Goal: Find specific page/section: Find specific page/section

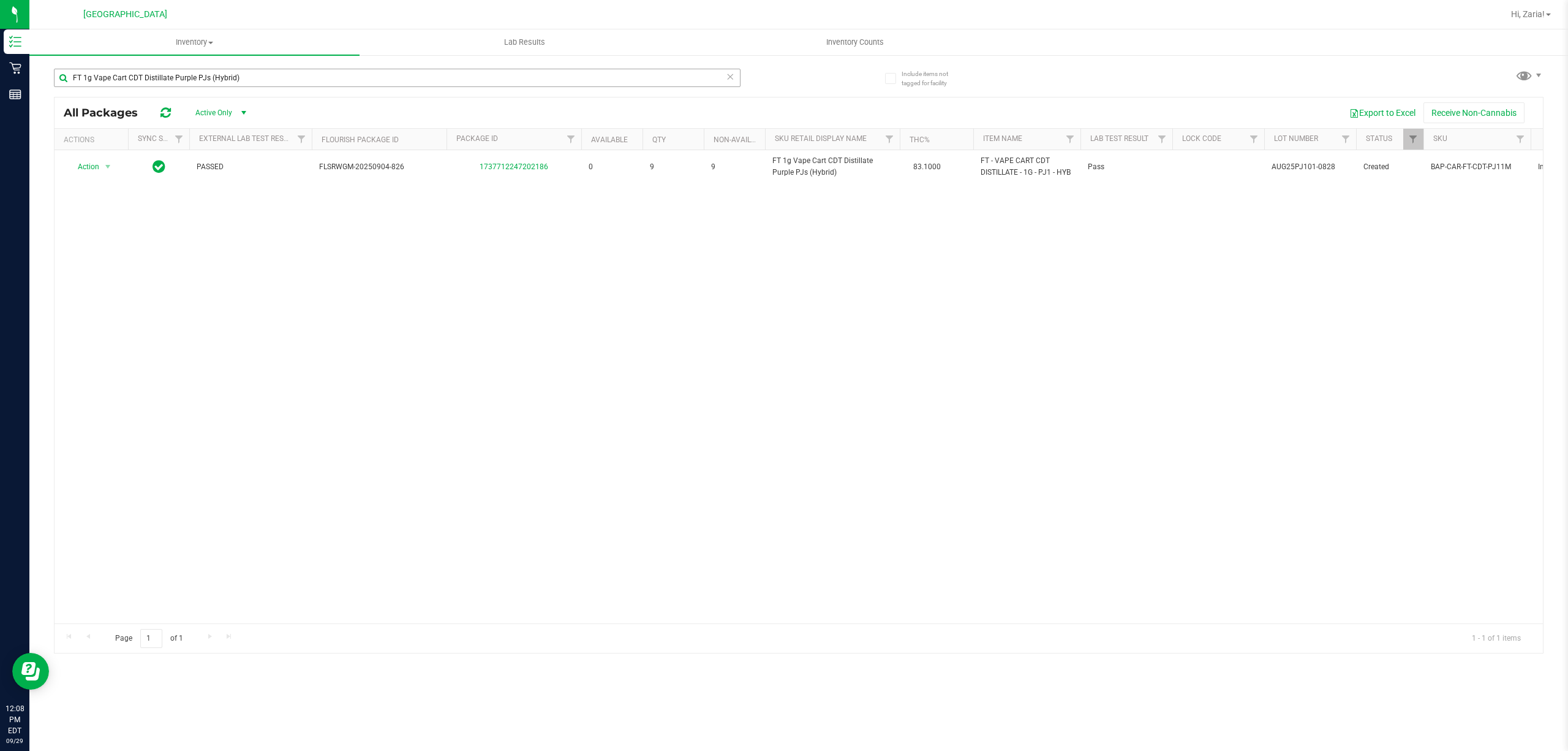
click at [274, 71] on input "FT 1g Vape Cart CDT Distillate Purple PJs (Hybrid)" at bounding box center [396, 77] width 687 height 19
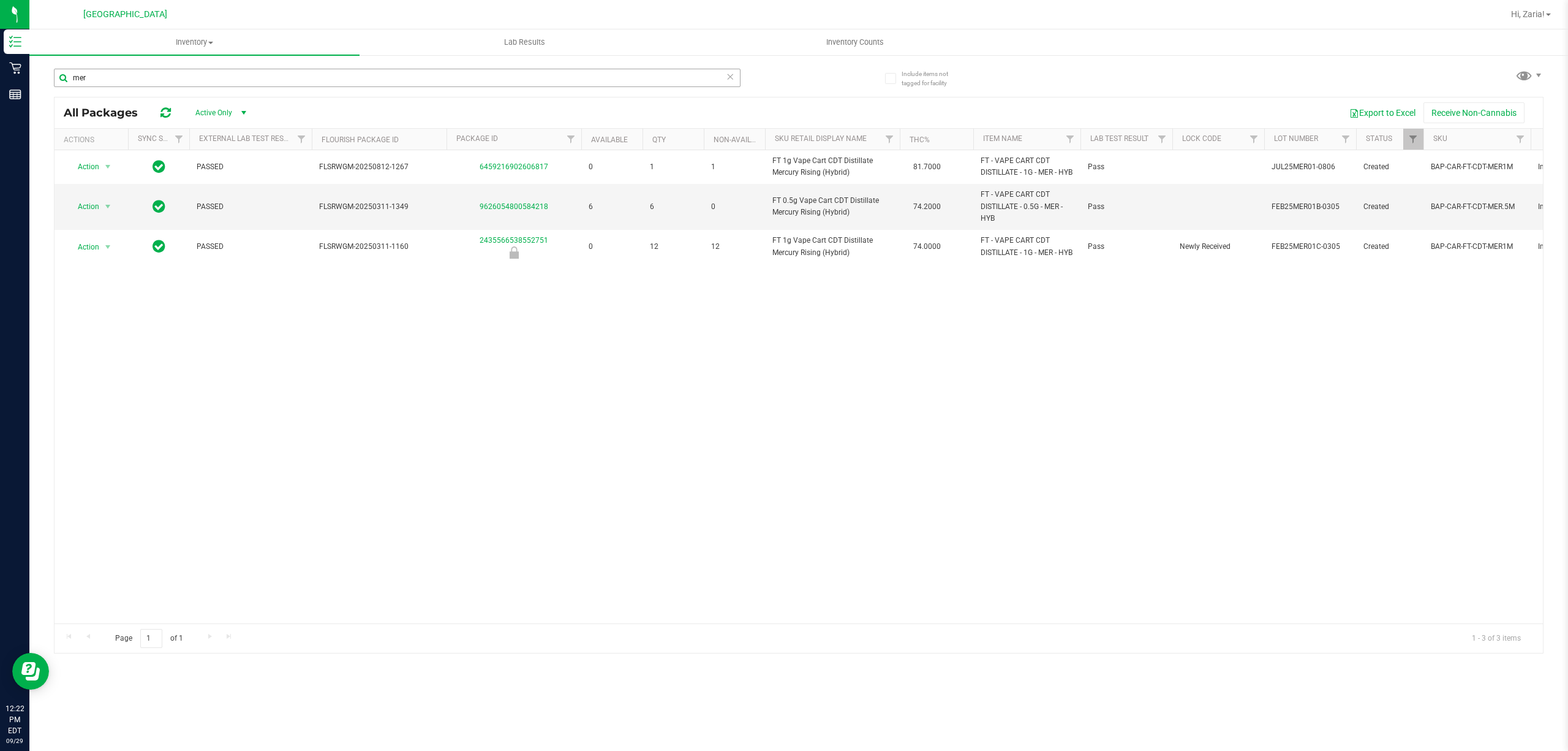
click at [223, 80] on input "mer" at bounding box center [396, 77] width 687 height 19
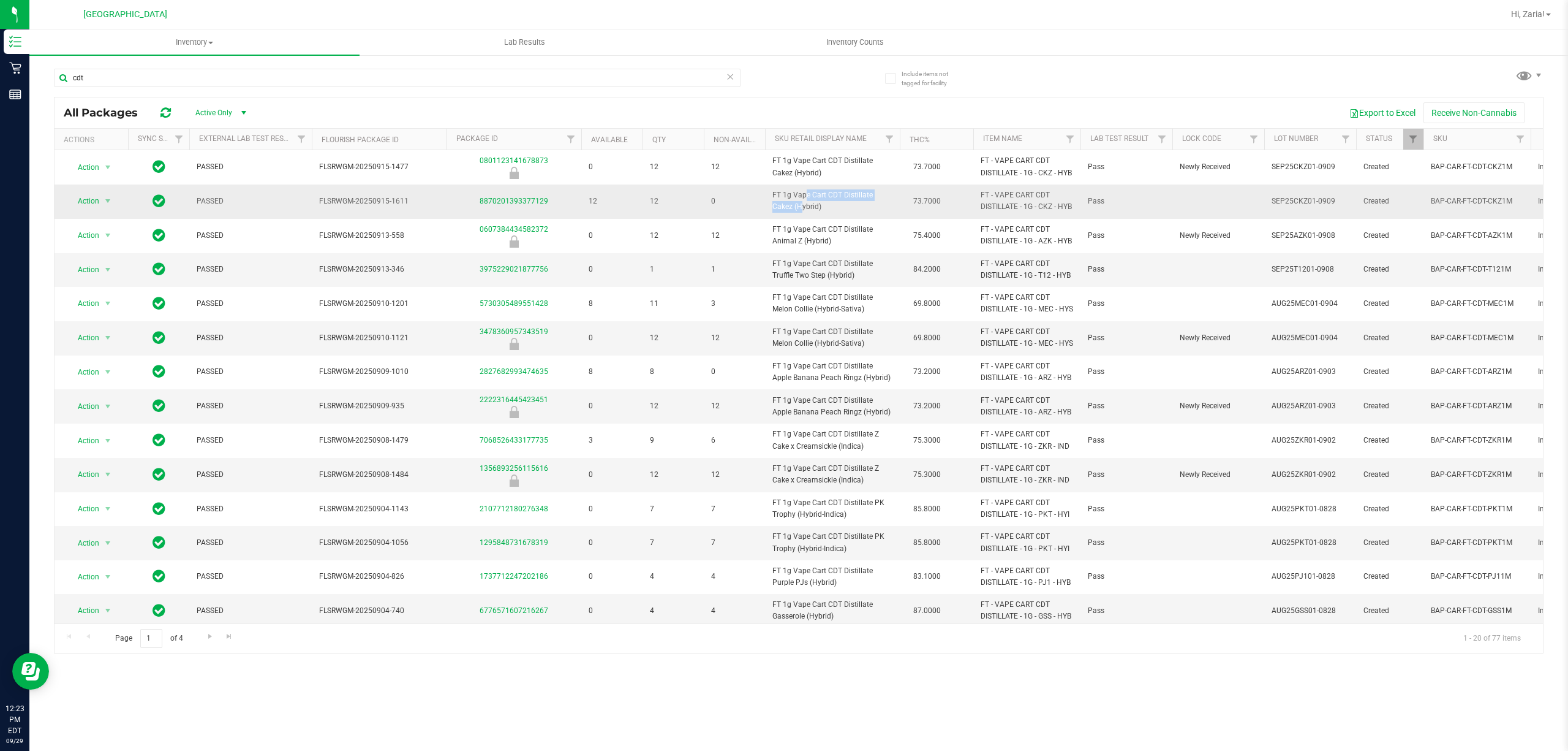
drag, startPoint x: 770, startPoint y: 214, endPoint x: 872, endPoint y: 214, distance: 102.0
click at [872, 214] on td "FT 1g Vape Cart CDT Distillate Cakez (Hybrid)" at bounding box center [832, 201] width 135 height 33
copy span "FT 1g Vape Cart CDT Distillate"
click at [533, 81] on input "cdt" at bounding box center [396, 77] width 687 height 19
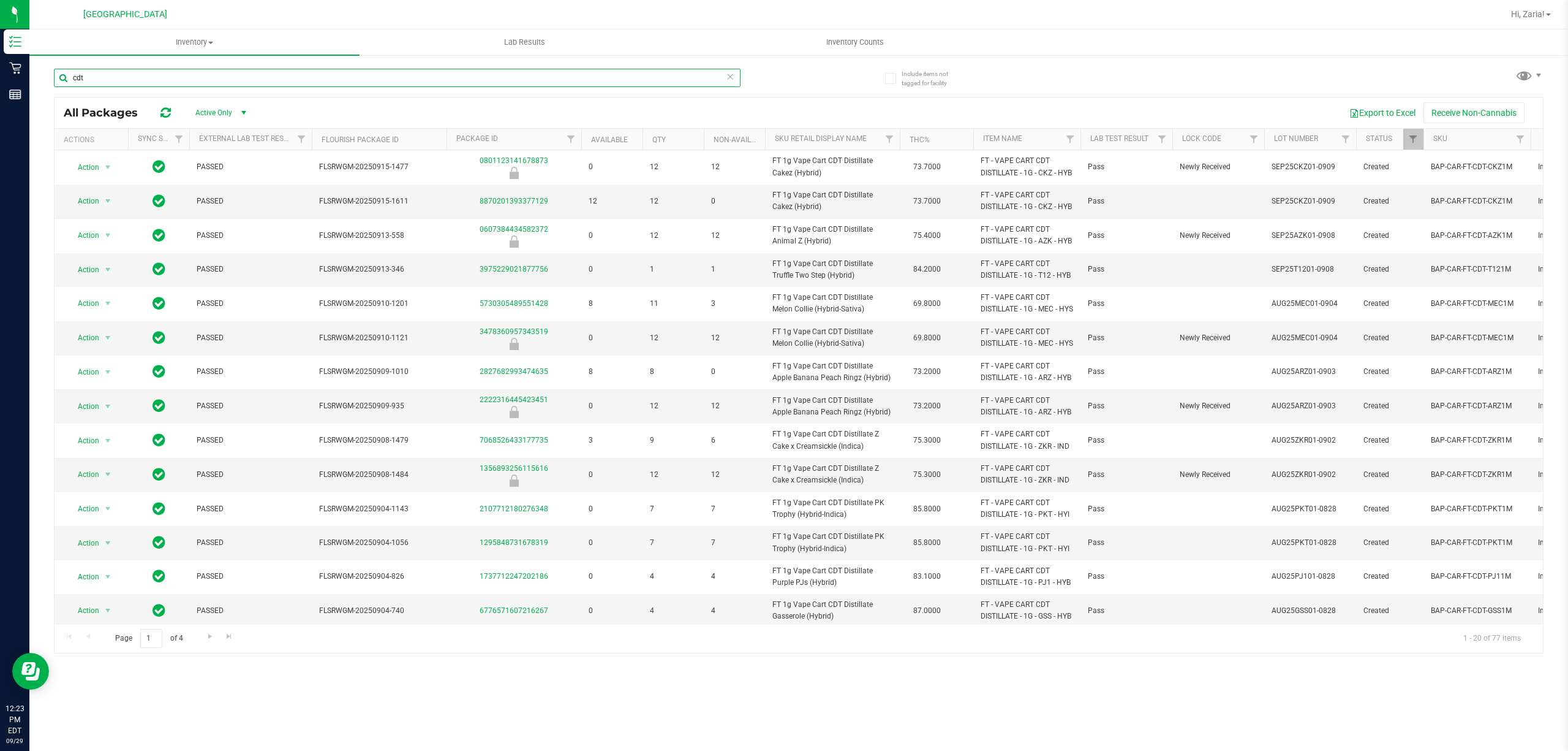
paste input "FT 1g Vape Cart CDT Distillate"
click at [1039, 137] on th "Item Name" at bounding box center [1026, 139] width 107 height 22
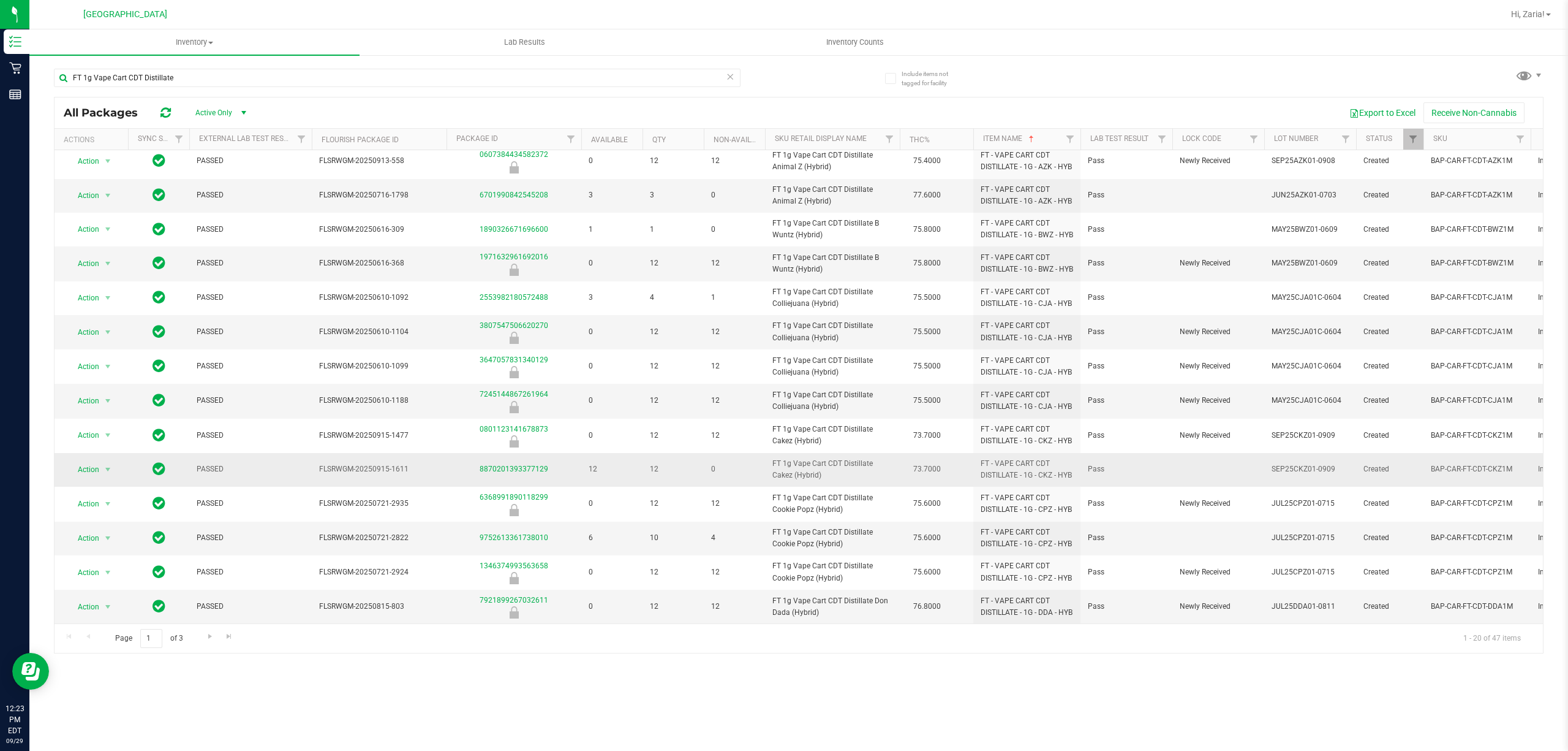
scroll to position [331, 0]
click at [207, 636] on span "Go to the next page" at bounding box center [210, 636] width 10 height 10
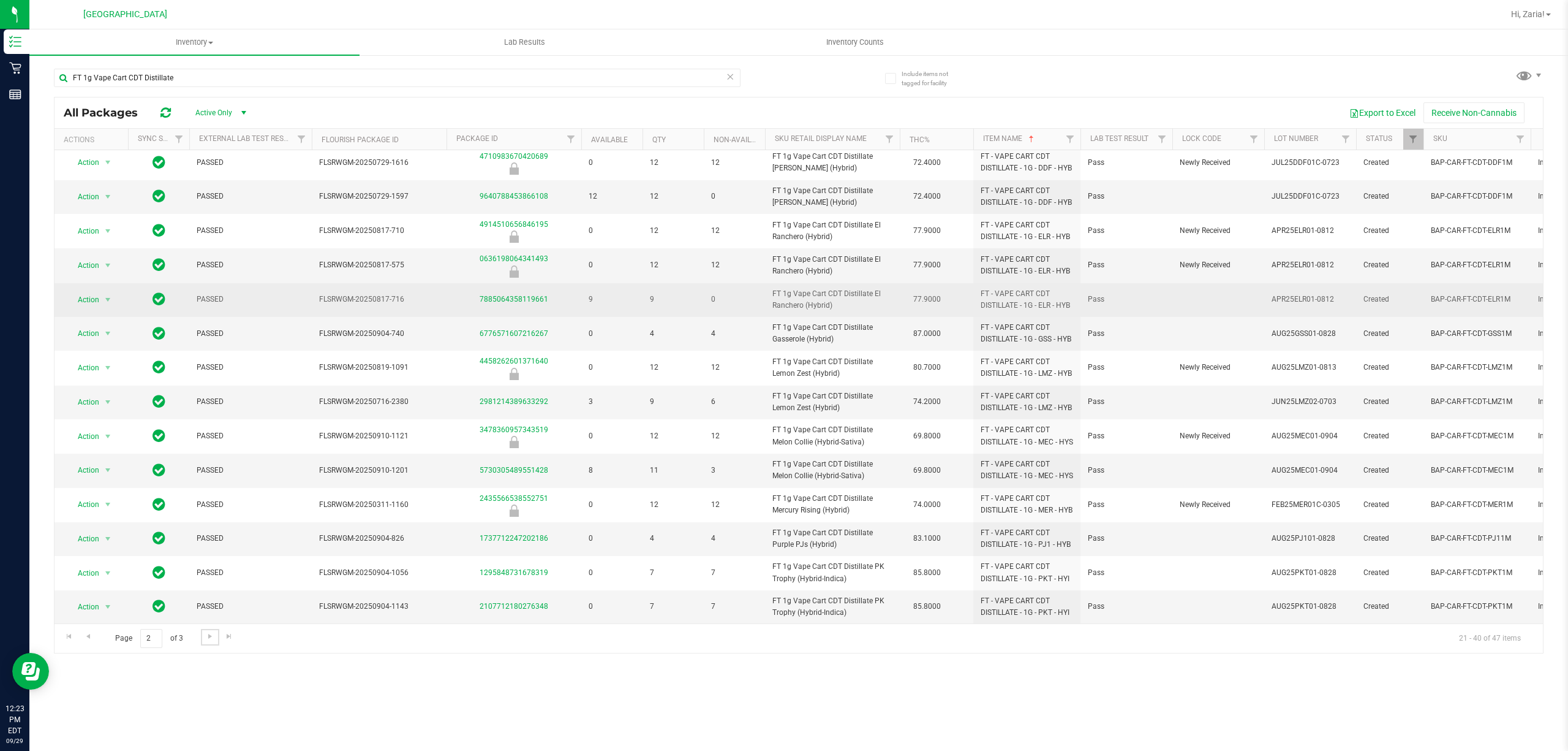
scroll to position [329, 0]
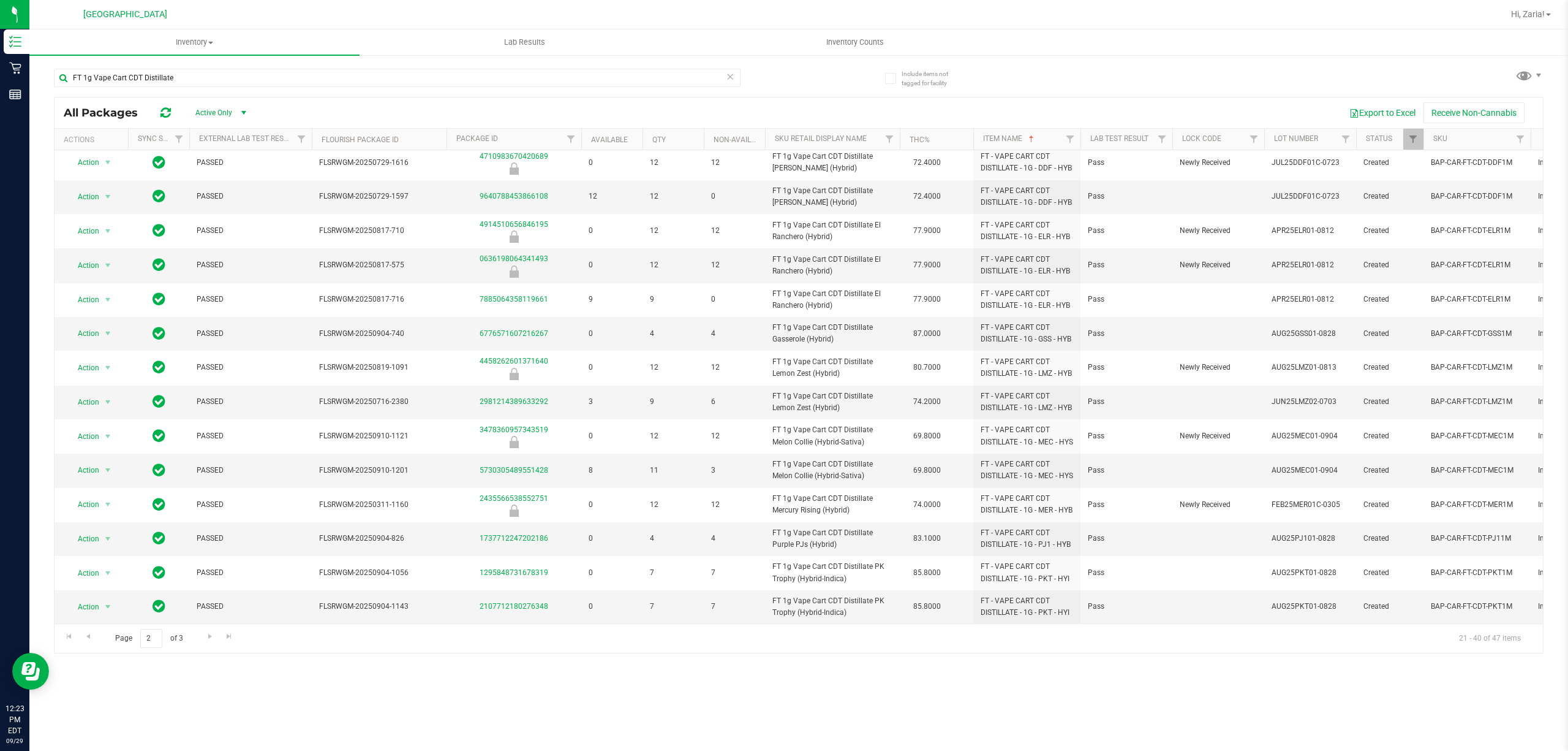
click at [207, 628] on div "Page 2 of 3 21 - 40 of 47 items" at bounding box center [798, 638] width 1488 height 30
click at [209, 630] on link "Go to the next page" at bounding box center [210, 637] width 18 height 16
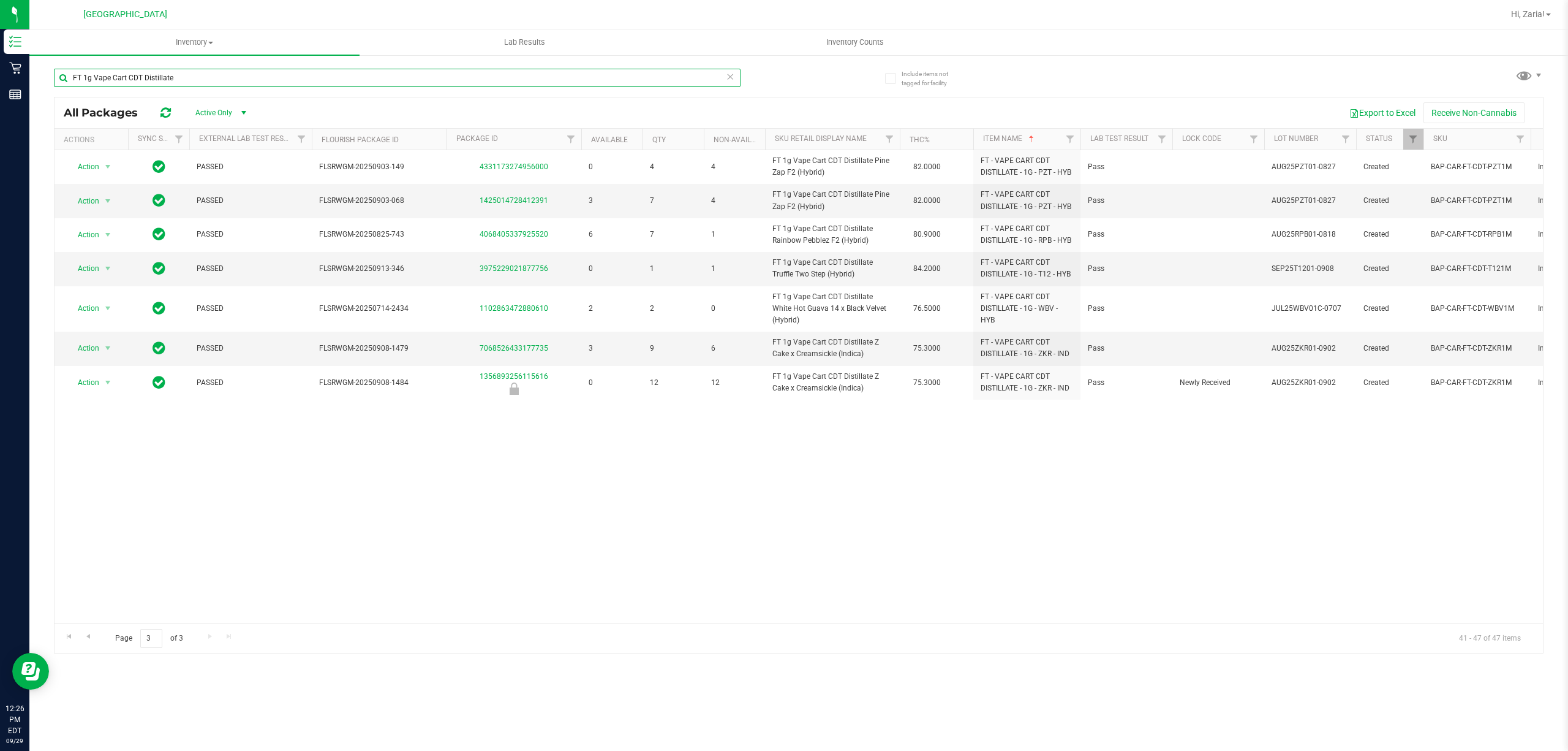
click at [670, 83] on input "FT 1g Vape Cart CDT Distillate" at bounding box center [396, 77] width 687 height 19
click at [670, 82] on input "FT 1g Vape Cart CDT Distillate" at bounding box center [396, 77] width 687 height 19
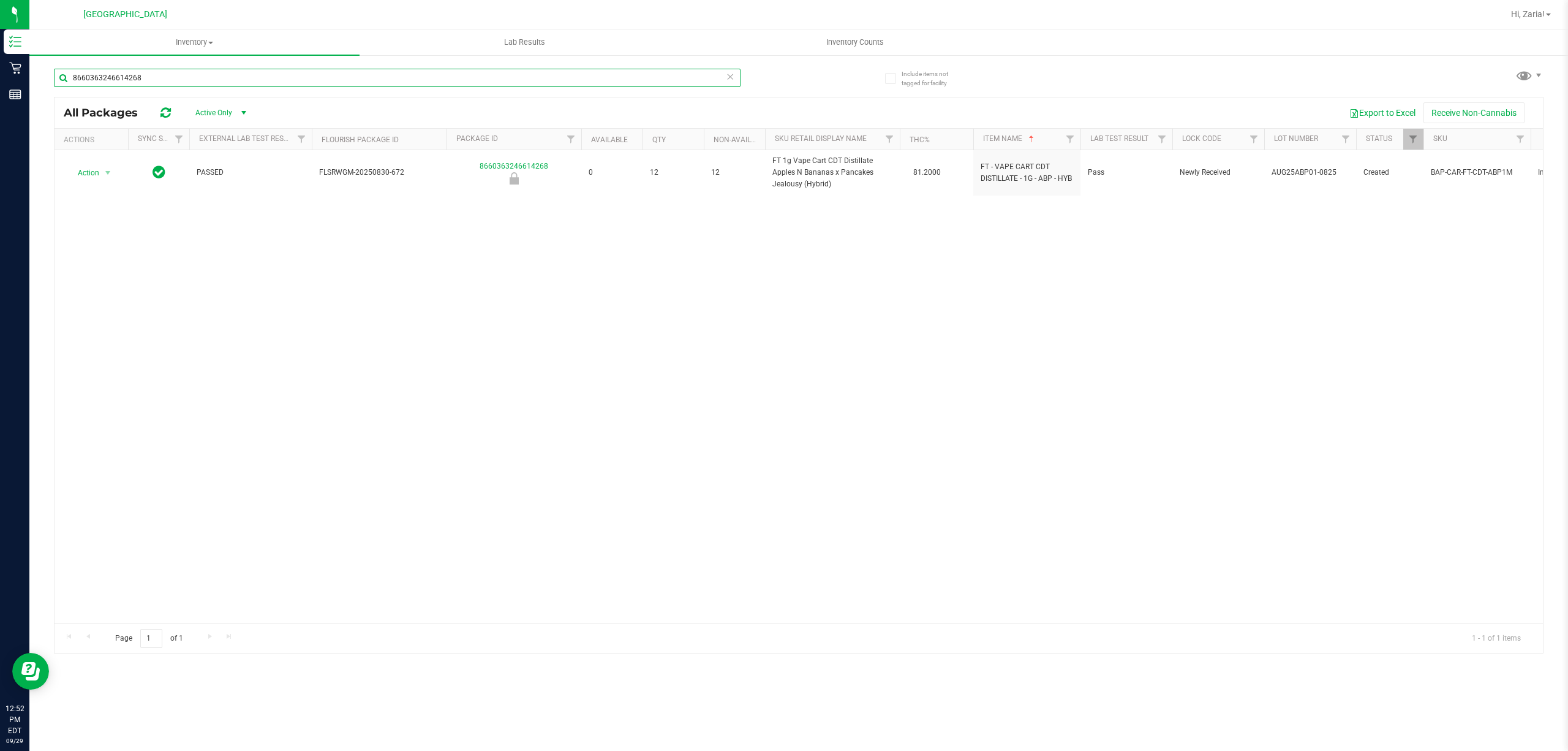
type input "8660363246614268"
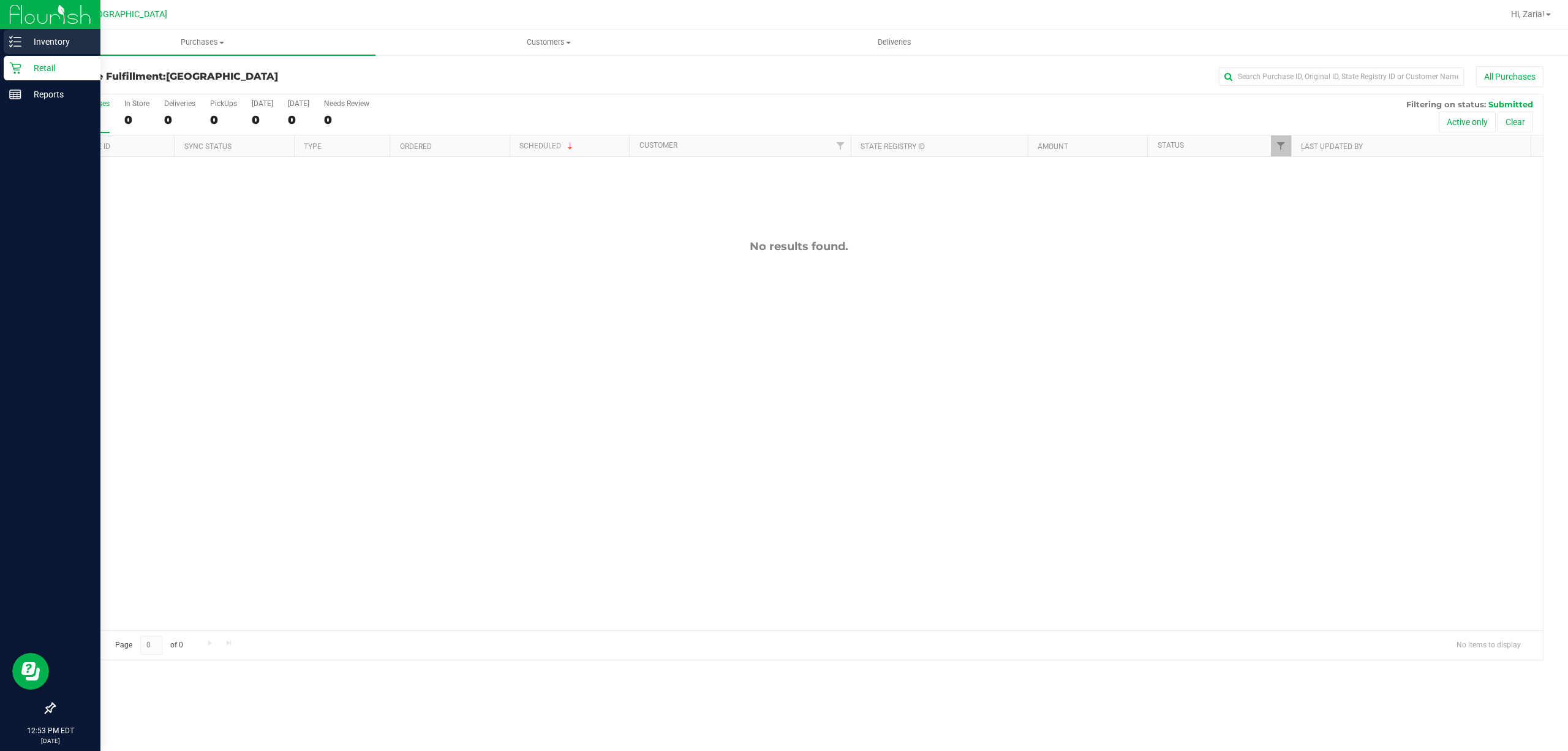
click at [66, 40] on p "Inventory" at bounding box center [58, 42] width 74 height 15
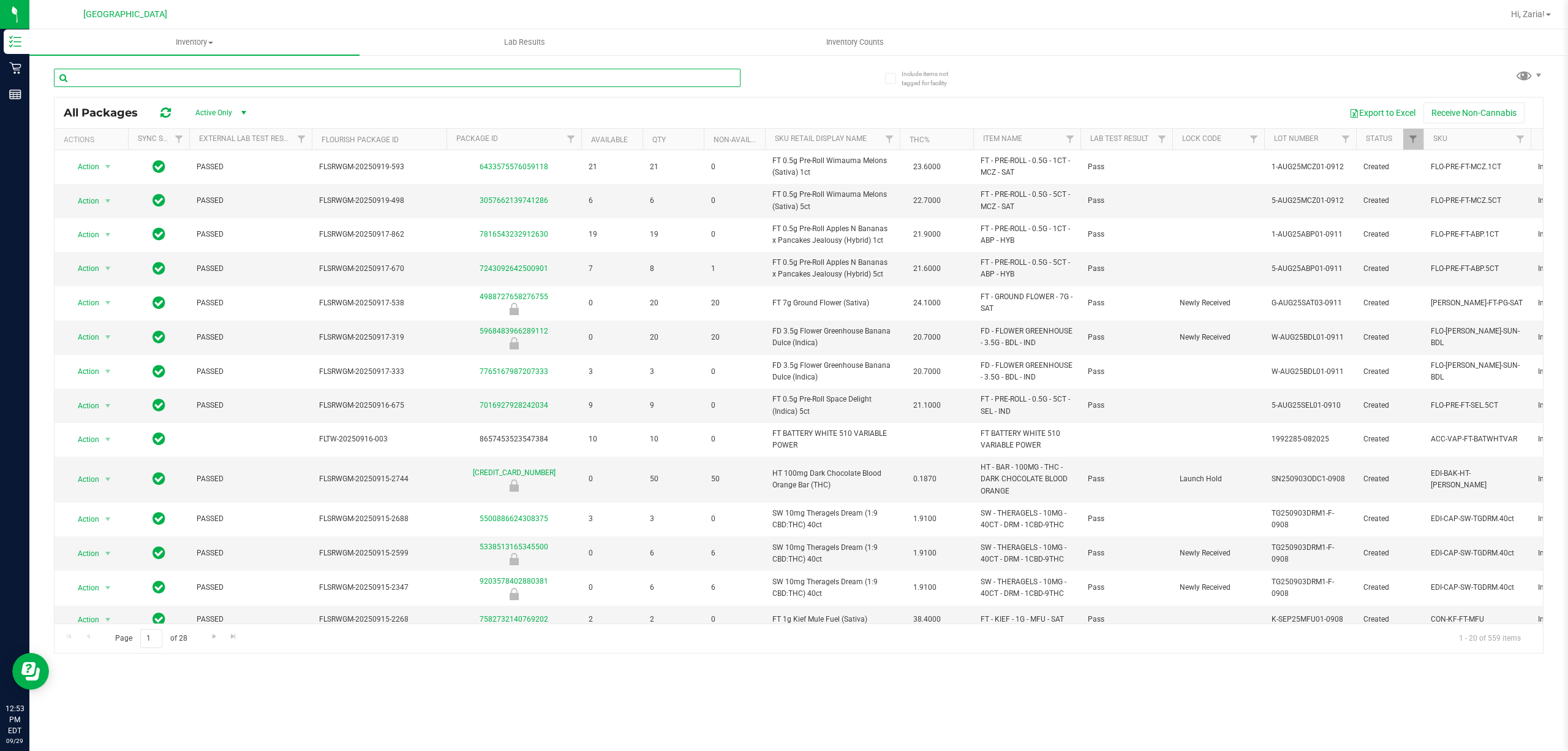
click at [103, 71] on input "text" at bounding box center [396, 77] width 687 height 19
type input "2107712180276348"
